Goal: Communication & Community: Answer question/provide support

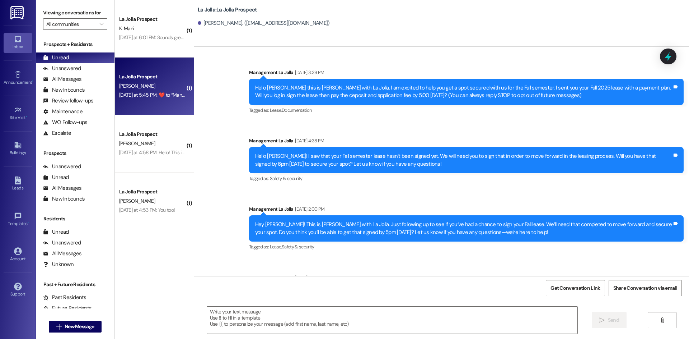
scroll to position [1164, 0]
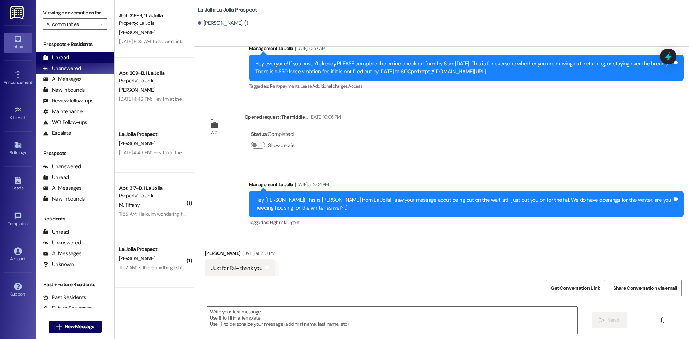
scroll to position [834, 0]
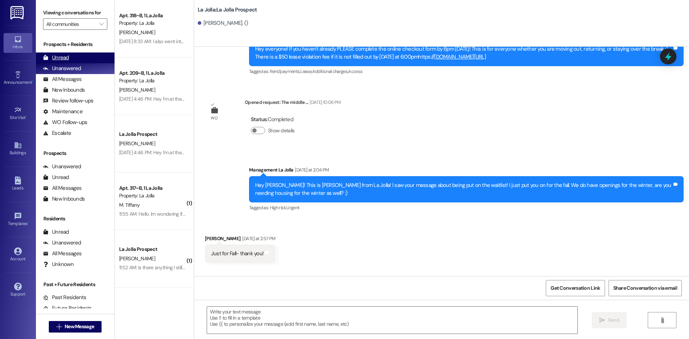
click at [65, 52] on div "Unread (0)" at bounding box center [75, 57] width 79 height 11
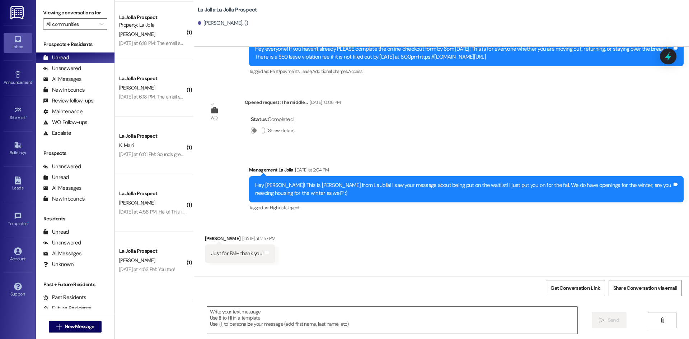
scroll to position [689, 0]
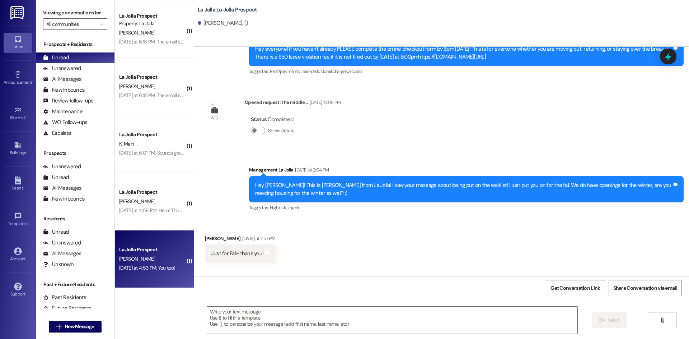
click at [129, 270] on div "Yesterday at 4:53 PM: You too! Yesterday at 4:53 PM: You too!" at bounding box center [147, 267] width 56 height 6
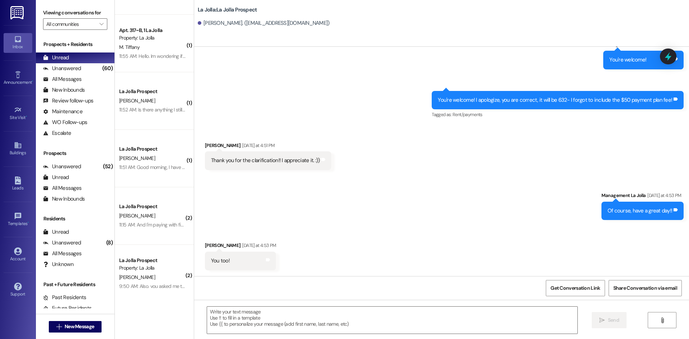
scroll to position [0, 0]
